Goal: Use online tool/utility: Utilize a website feature to perform a specific function

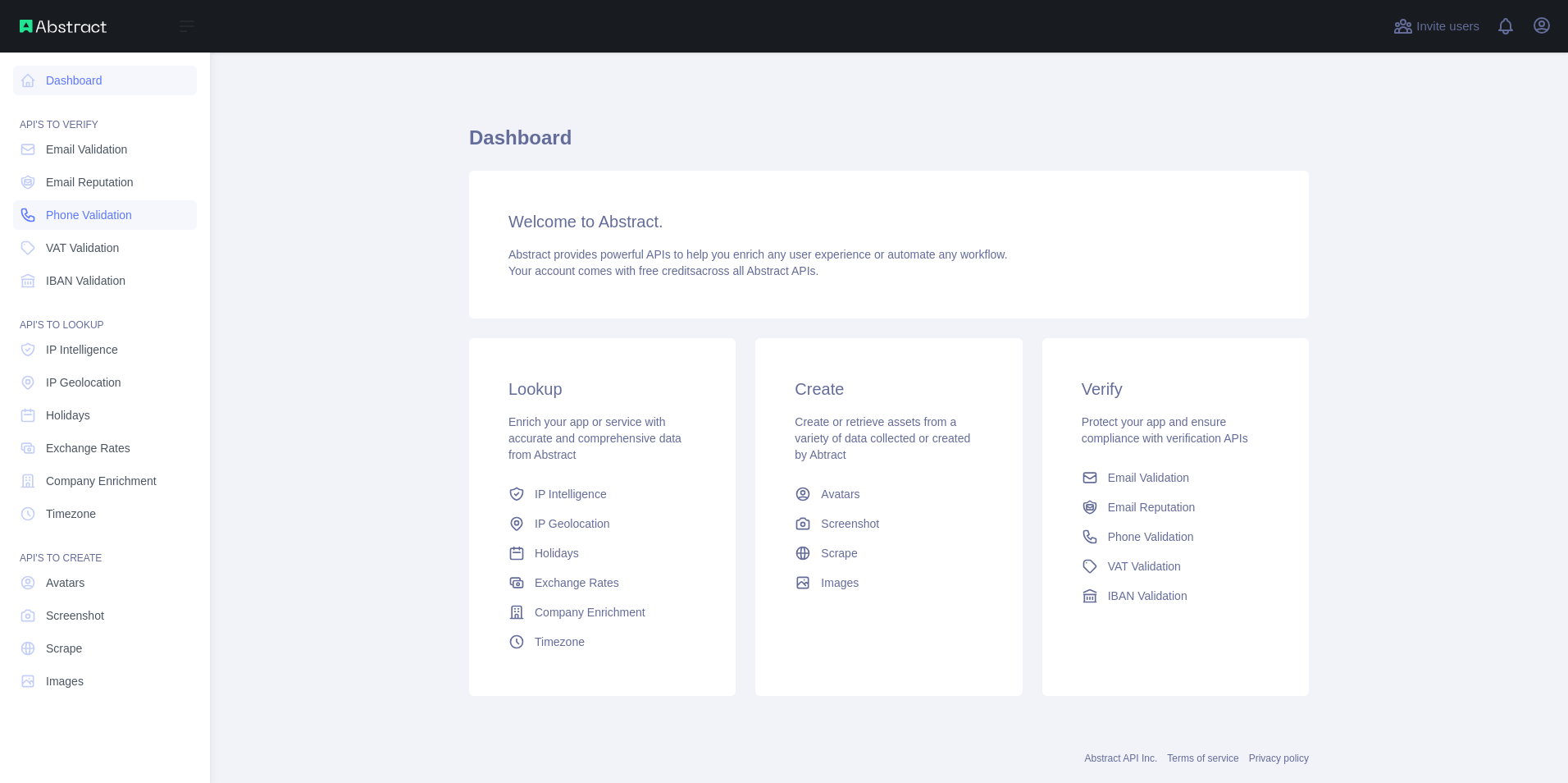
click at [84, 223] on link "Phone Validation" at bounding box center [104, 215] width 183 height 29
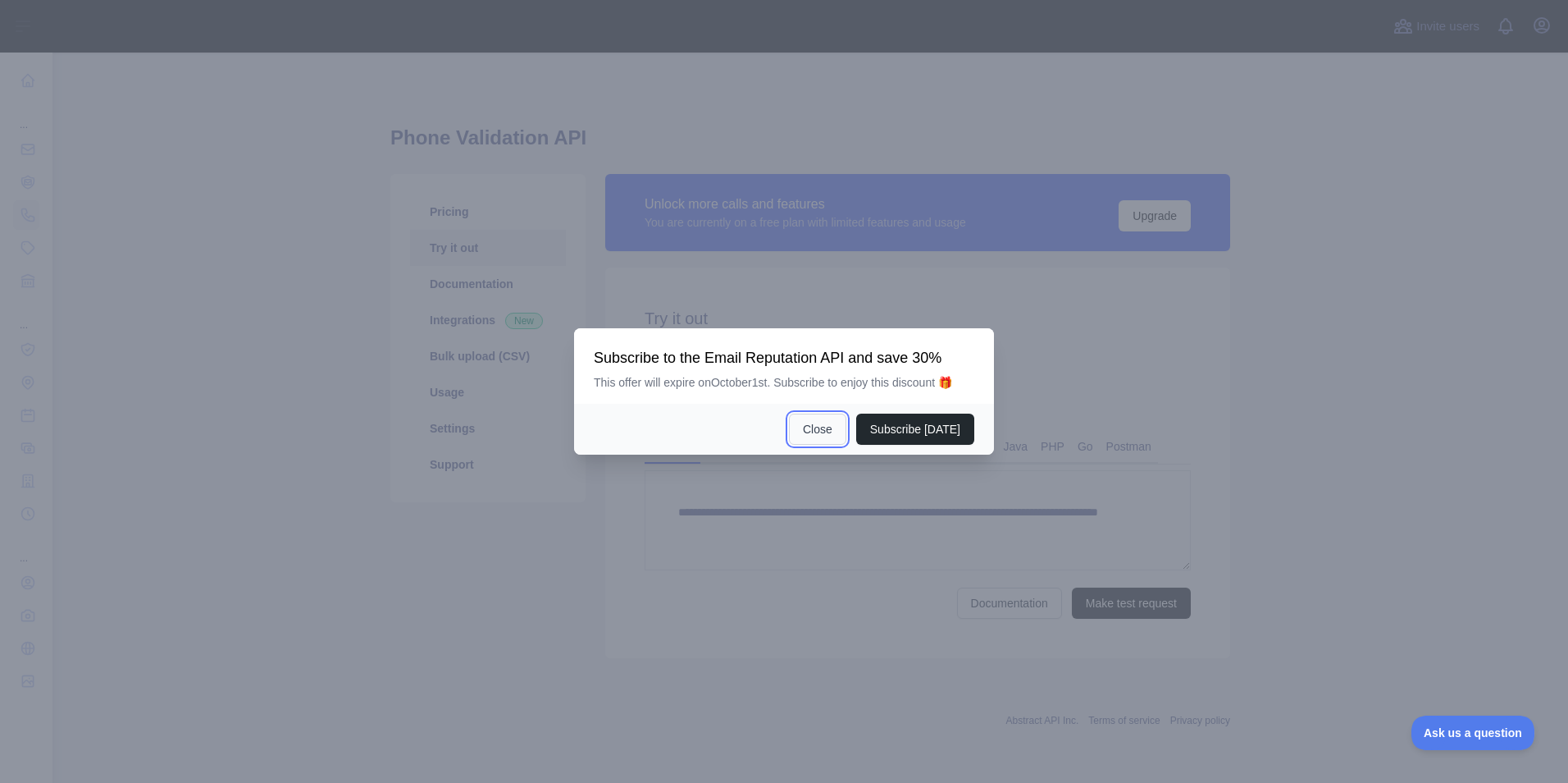
click at [830, 430] on button "Close" at bounding box center [818, 429] width 57 height 31
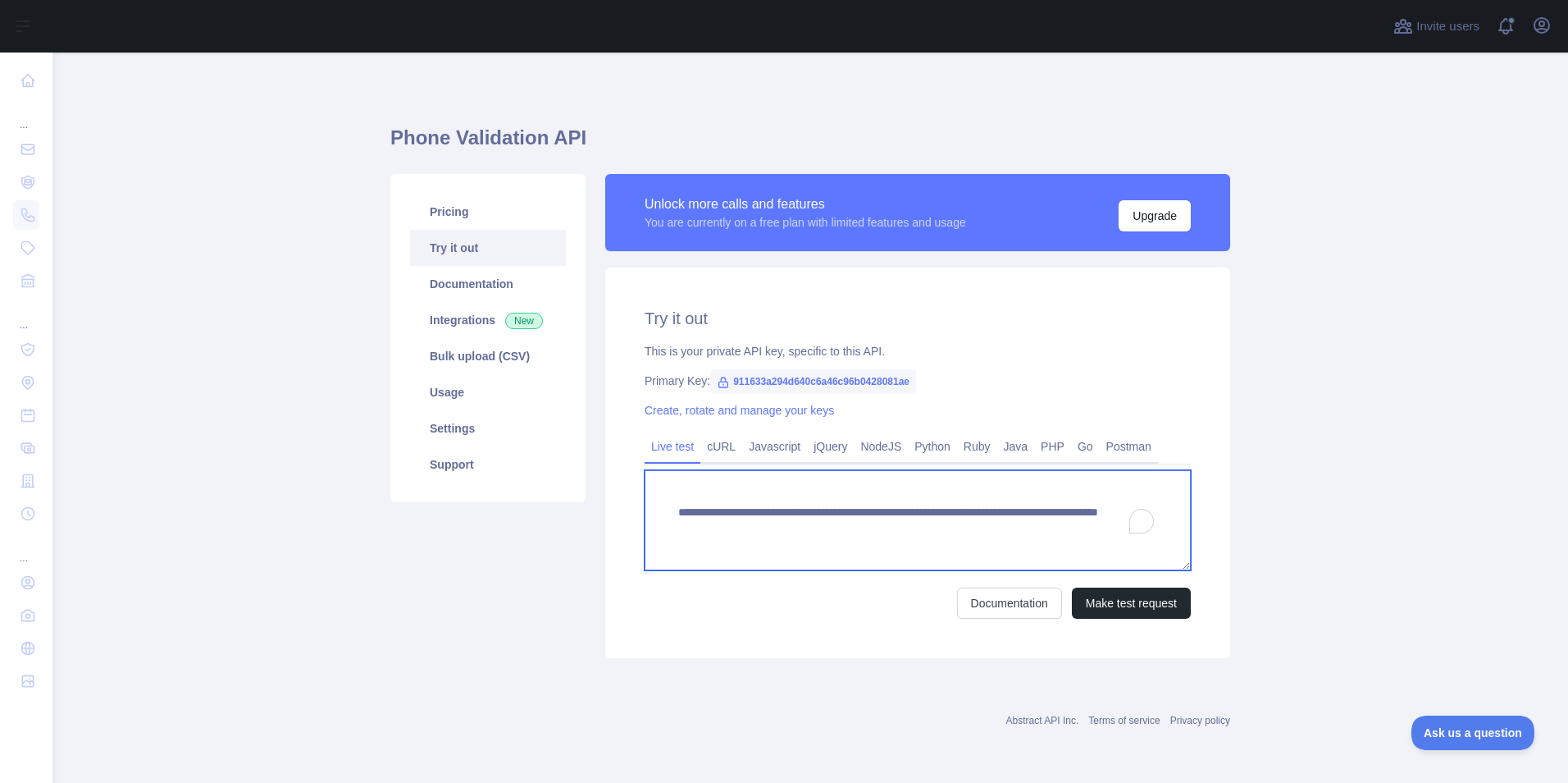
drag, startPoint x: 1056, startPoint y: 529, endPoint x: 667, endPoint y: 494, distance: 390.6
click at [667, 494] on textarea "**********" at bounding box center [917, 520] width 546 height 100
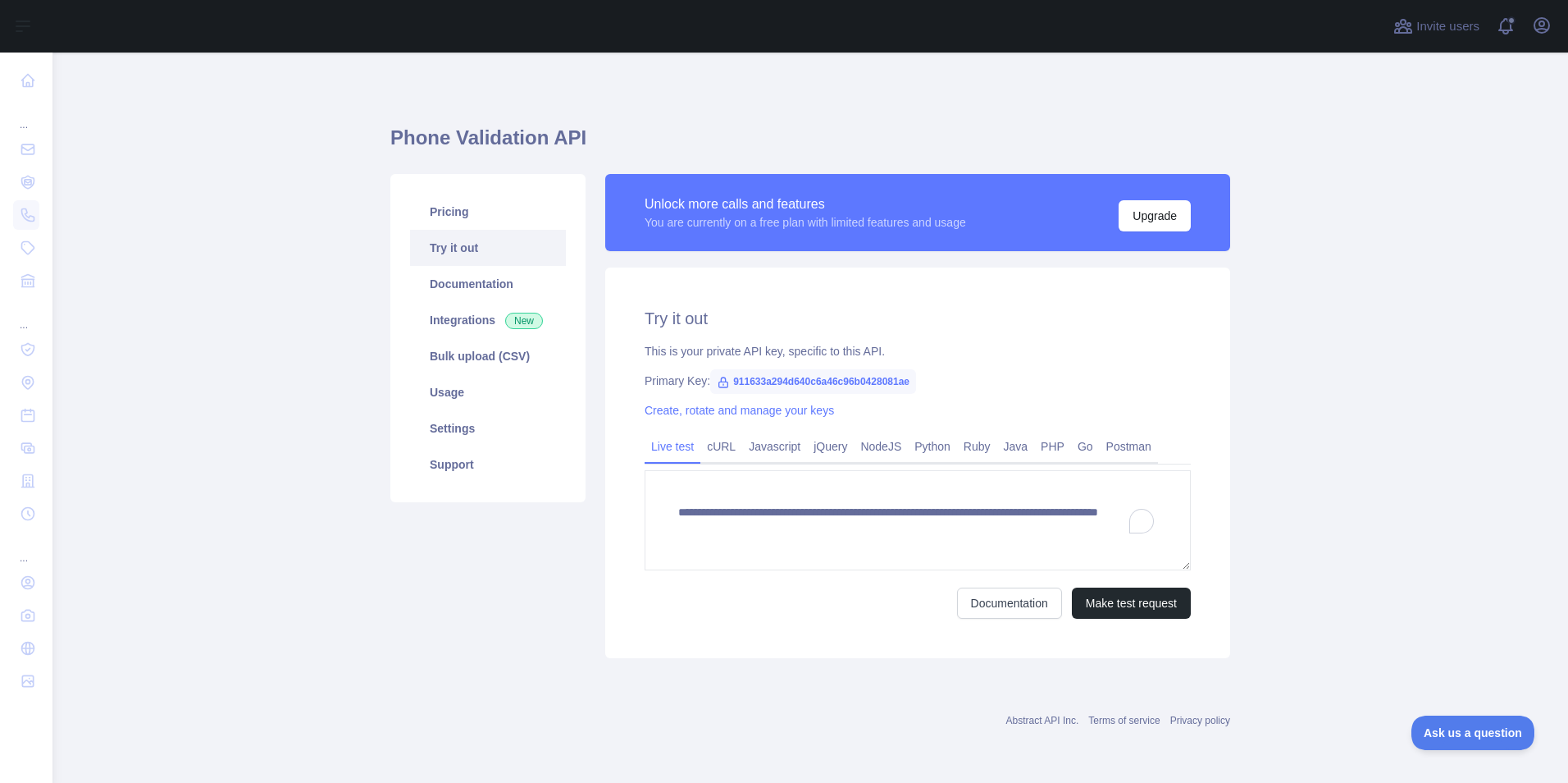
click at [759, 362] on div "**********" at bounding box center [917, 462] width 625 height 391
click at [728, 373] on span "911633a294d640c6a46c96b0428081ae" at bounding box center [813, 382] width 206 height 25
click at [719, 381] on icon at bounding box center [723, 382] width 9 height 10
drag, startPoint x: 729, startPoint y: 381, endPoint x: 928, endPoint y: 377, distance: 199.0
click at [928, 377] on div "Primary Key: 911633a294d640c6a46c96b0428081ae" at bounding box center [917, 380] width 546 height 16
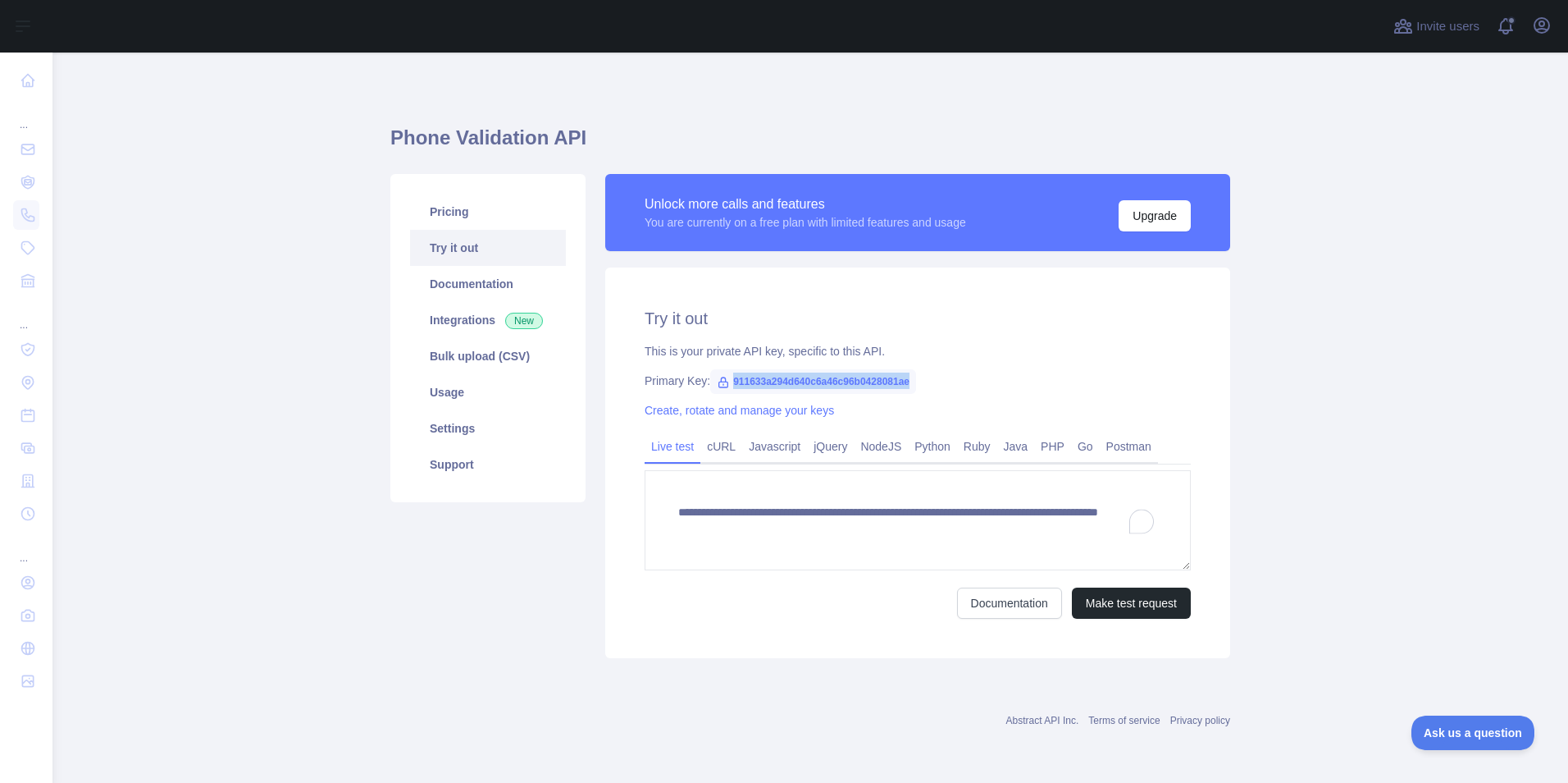
copy span "911633a294d640c6a46c96b0428081ae"
click at [792, 148] on h1 "Phone Validation API" at bounding box center [810, 143] width 840 height 39
